Goal: Task Accomplishment & Management: Manage account settings

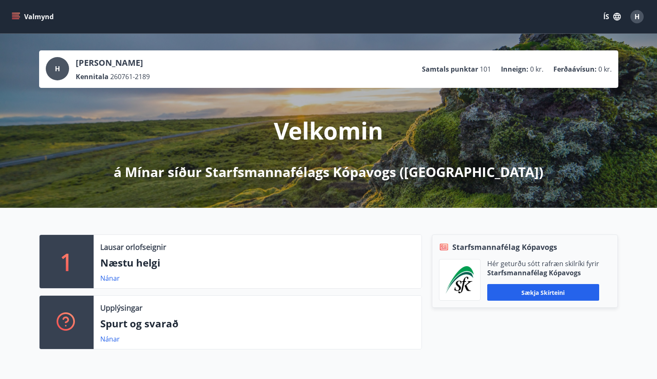
click at [106, 17] on div "Valmynd ÍS H" at bounding box center [328, 17] width 637 height 20
click at [635, 14] on span "H" at bounding box center [636, 16] width 5 height 9
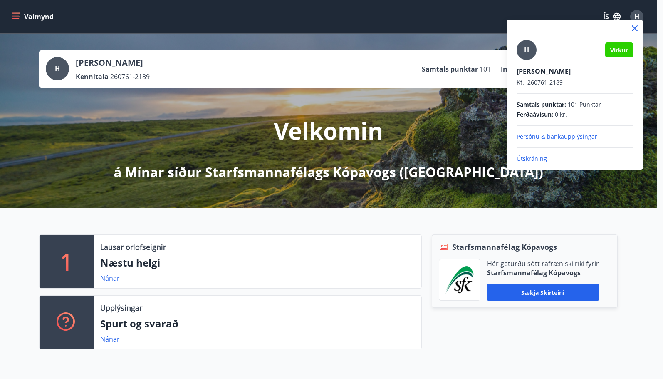
click at [525, 156] on p "Útskráning" at bounding box center [575, 158] width 116 height 8
